Goal: Find contact information: Find contact information

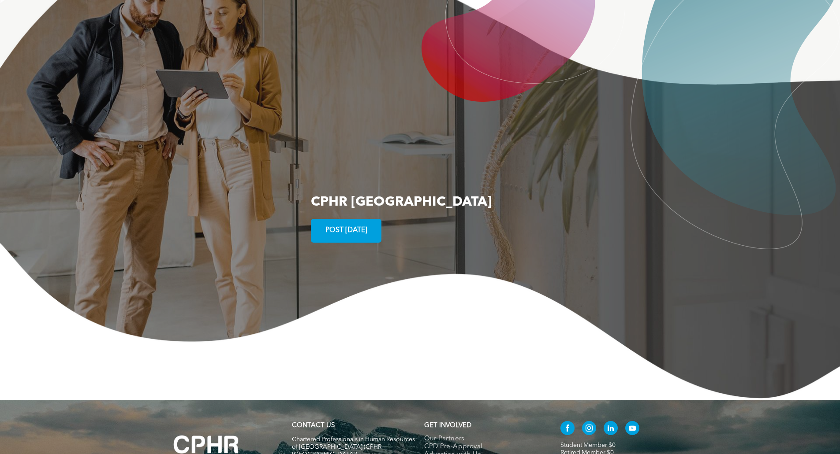
scroll to position [1566, 0]
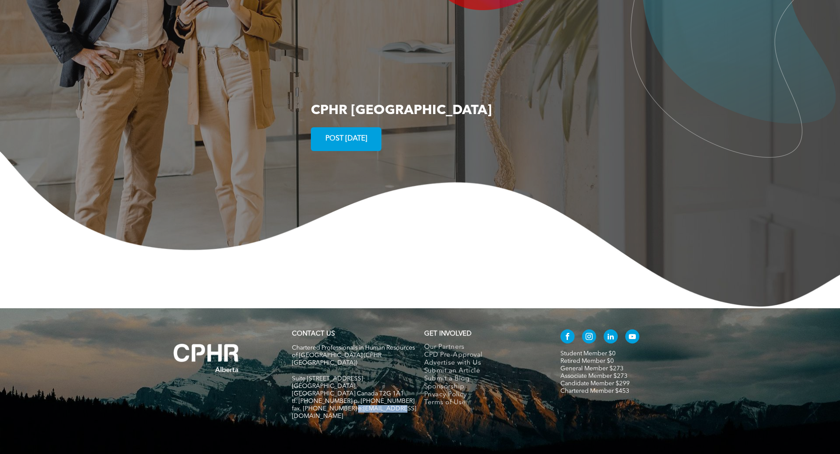
drag, startPoint x: 395, startPoint y: 368, endPoint x: 349, endPoint y: 369, distance: 46.8
click at [349, 405] on h5 "fax. [PHONE_NUMBER] e:[EMAIL_ADDRESS][DOMAIN_NAME]" at bounding box center [354, 412] width 124 height 15
copy span "info@cphrab.ca"
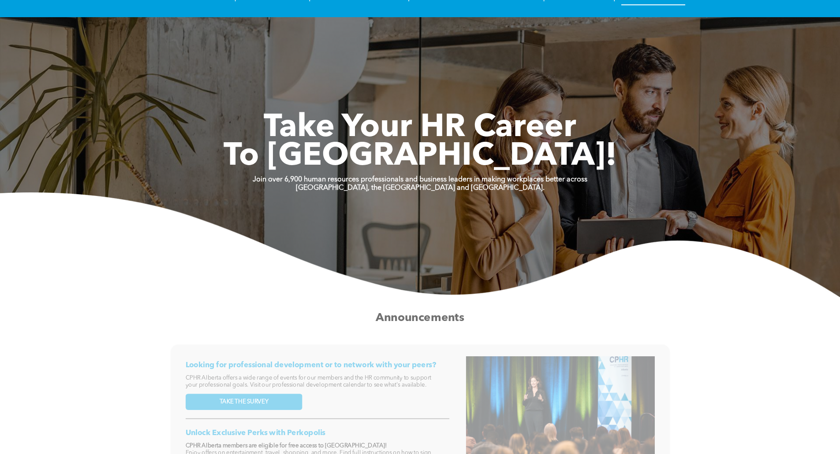
scroll to position [0, 0]
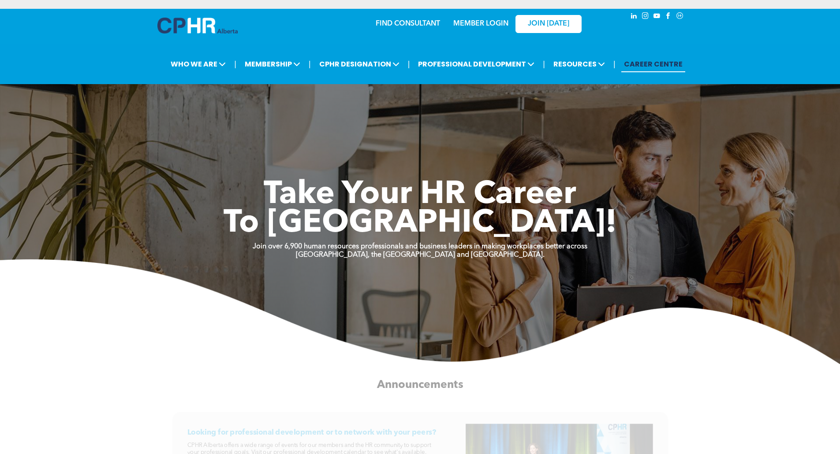
click at [476, 25] on link "MEMBER LOGIN" at bounding box center [480, 23] width 55 height 7
